Goal: Check status: Check status

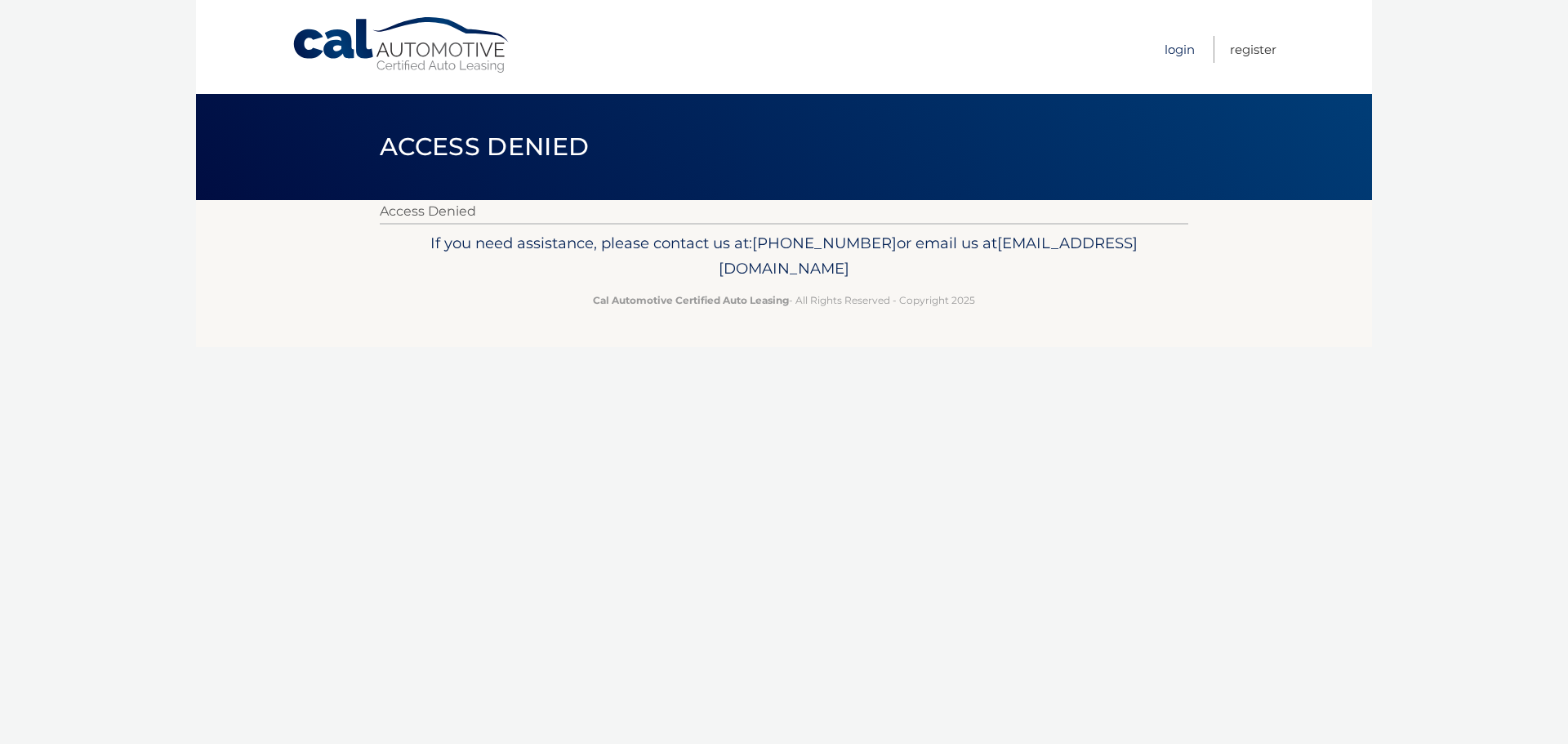
drag, startPoint x: 1171, startPoint y: 48, endPoint x: 1163, endPoint y: 58, distance: 12.8
click at [1171, 48] on link "Login" at bounding box center [1180, 49] width 30 height 27
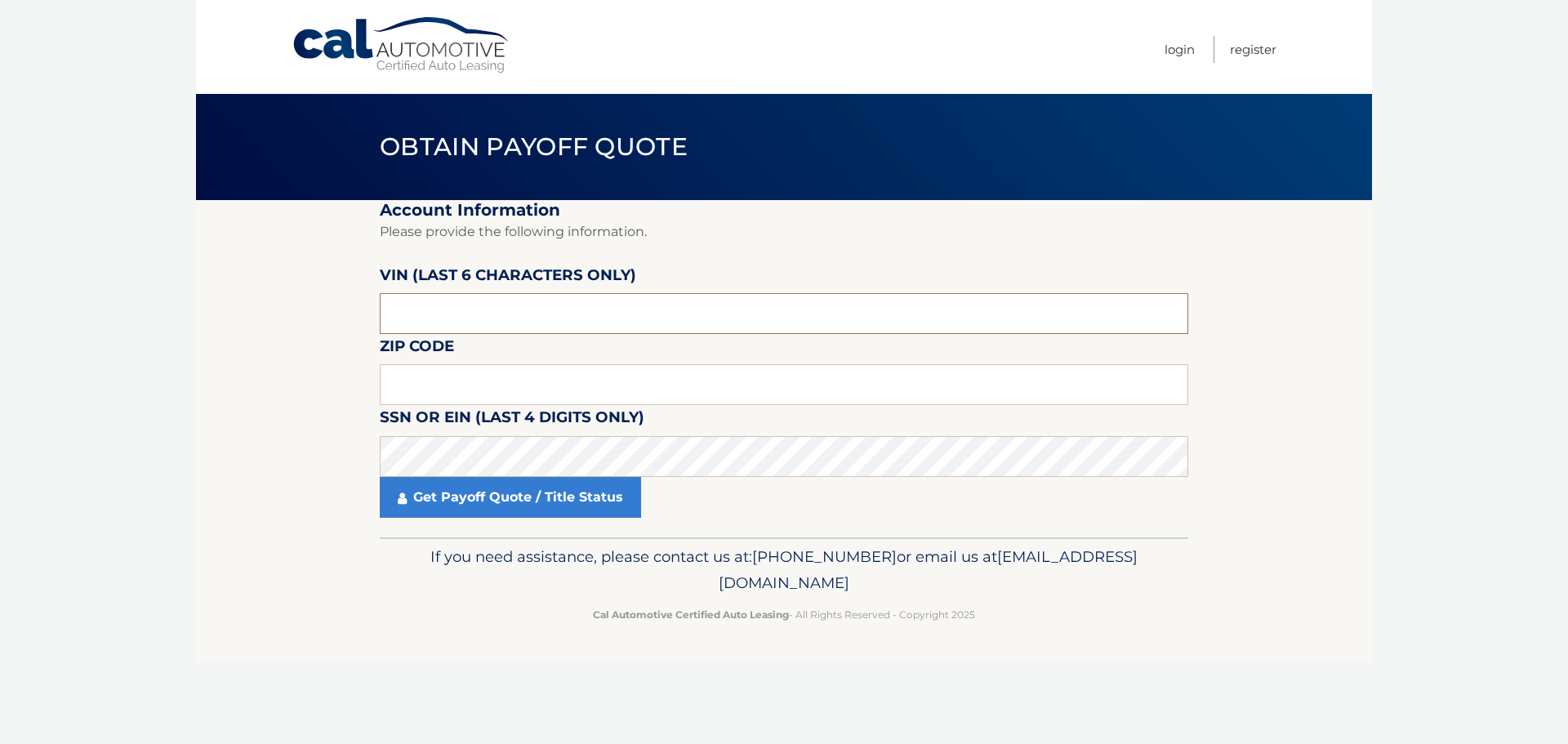
click at [575, 321] on input "text" at bounding box center [784, 313] width 809 height 41
type input "509550"
click at [468, 392] on input "text" at bounding box center [784, 384] width 809 height 41
type input "11561"
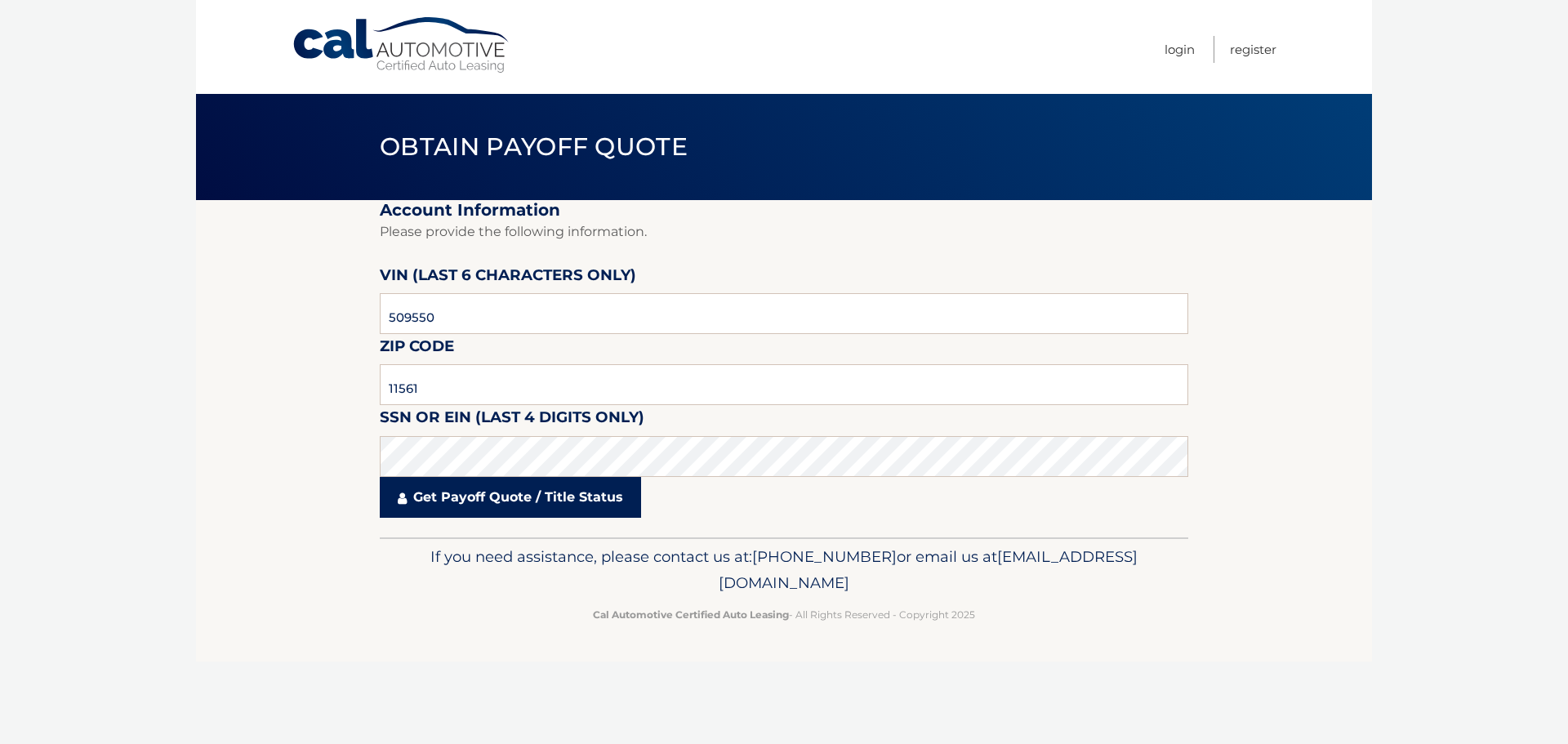
click at [547, 504] on link "Get Payoff Quote / Title Status" at bounding box center [511, 497] width 261 height 41
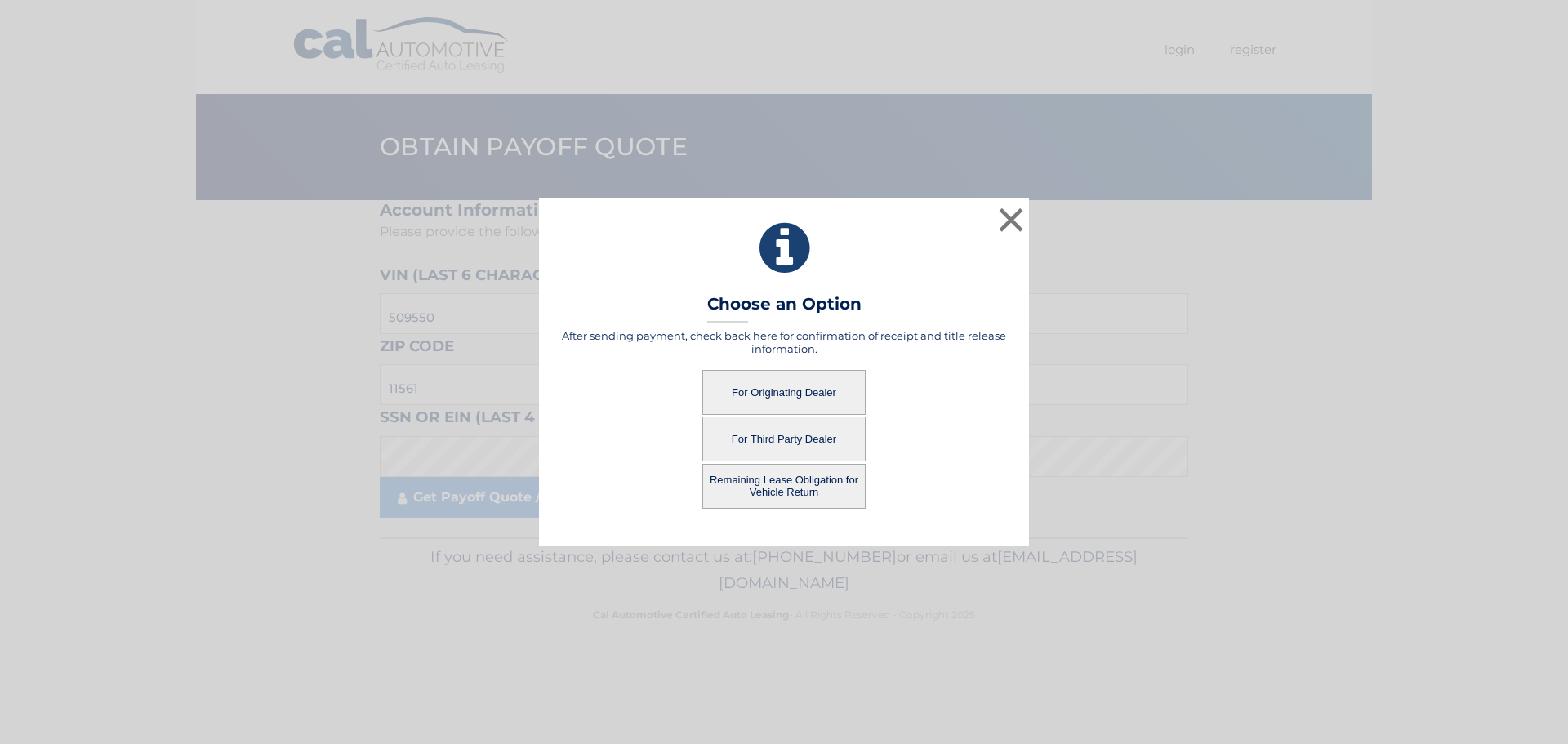
click at [786, 388] on button "For Originating Dealer" at bounding box center [784, 392] width 163 height 45
click at [801, 386] on button "For Originating Dealer" at bounding box center [784, 392] width 163 height 45
